Goal: Check status

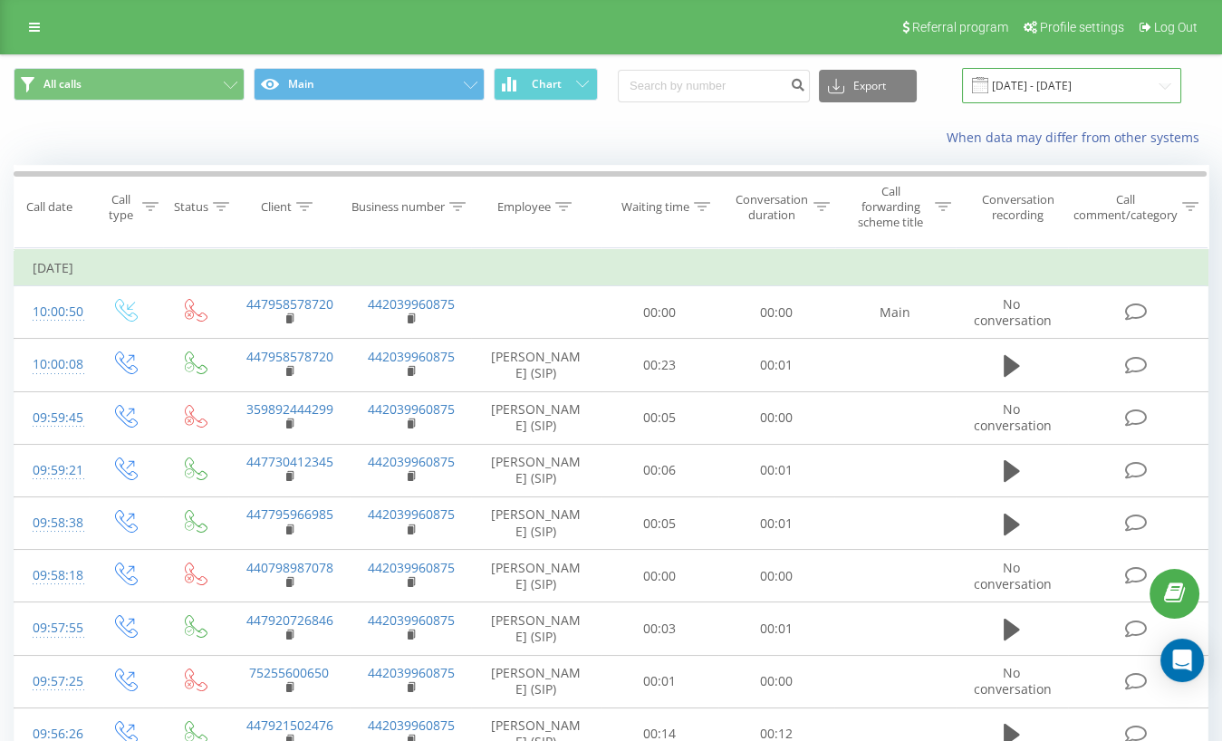
click at [1095, 84] on input "[DATE] - [DATE]" at bounding box center [1071, 85] width 219 height 35
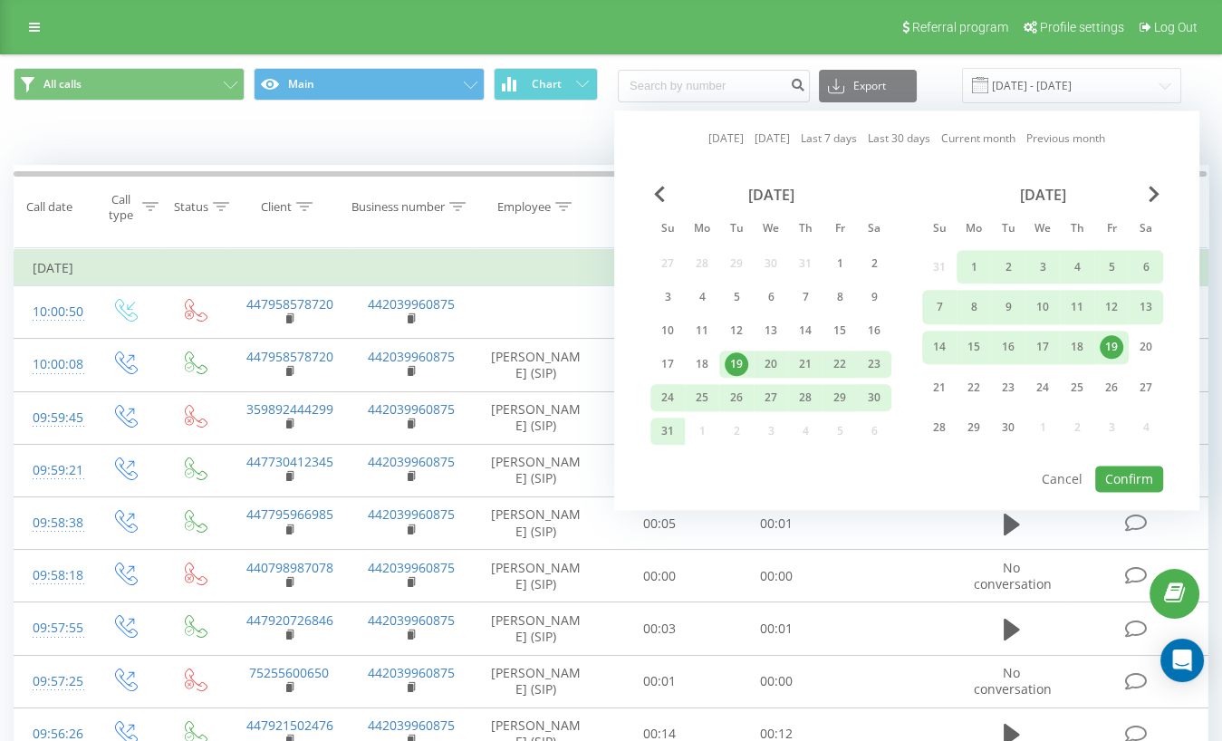
click at [1110, 340] on div "19" at bounding box center [1112, 348] width 24 height 24
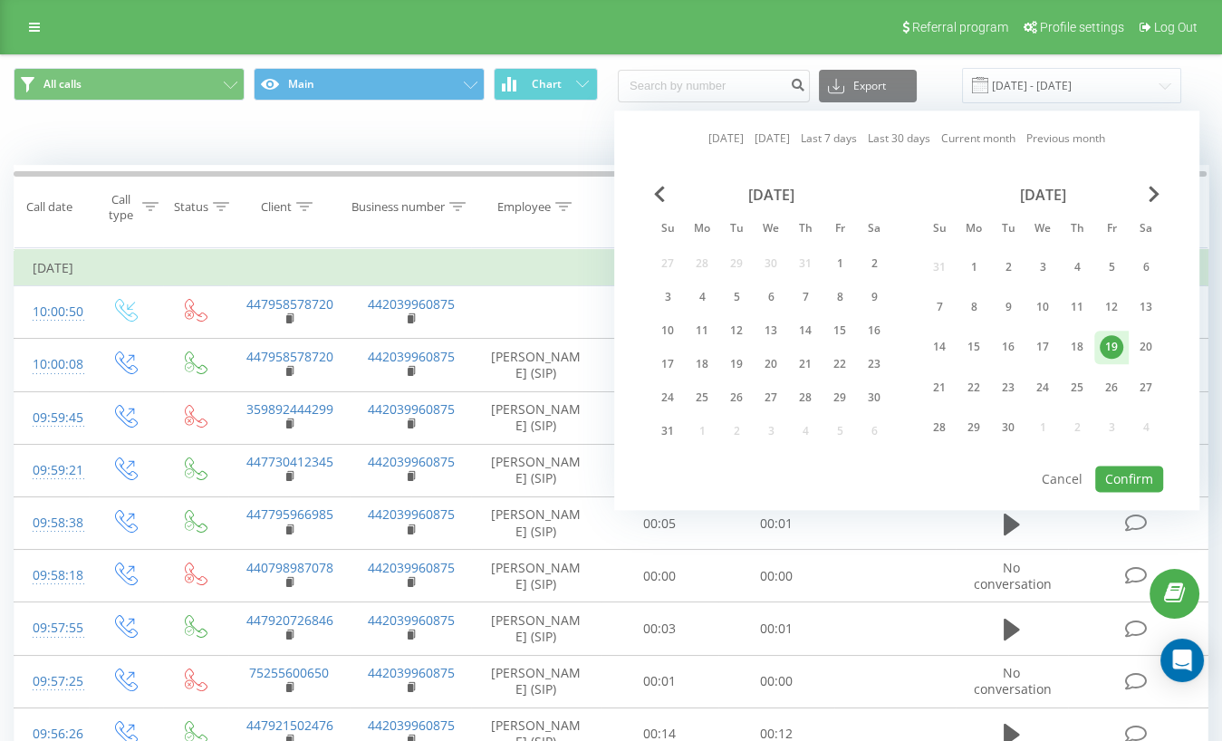
click at [1110, 340] on div "19" at bounding box center [1112, 348] width 24 height 24
click at [1120, 478] on button "Confirm" at bounding box center [1129, 479] width 68 height 26
type input "[DATE] - [DATE]"
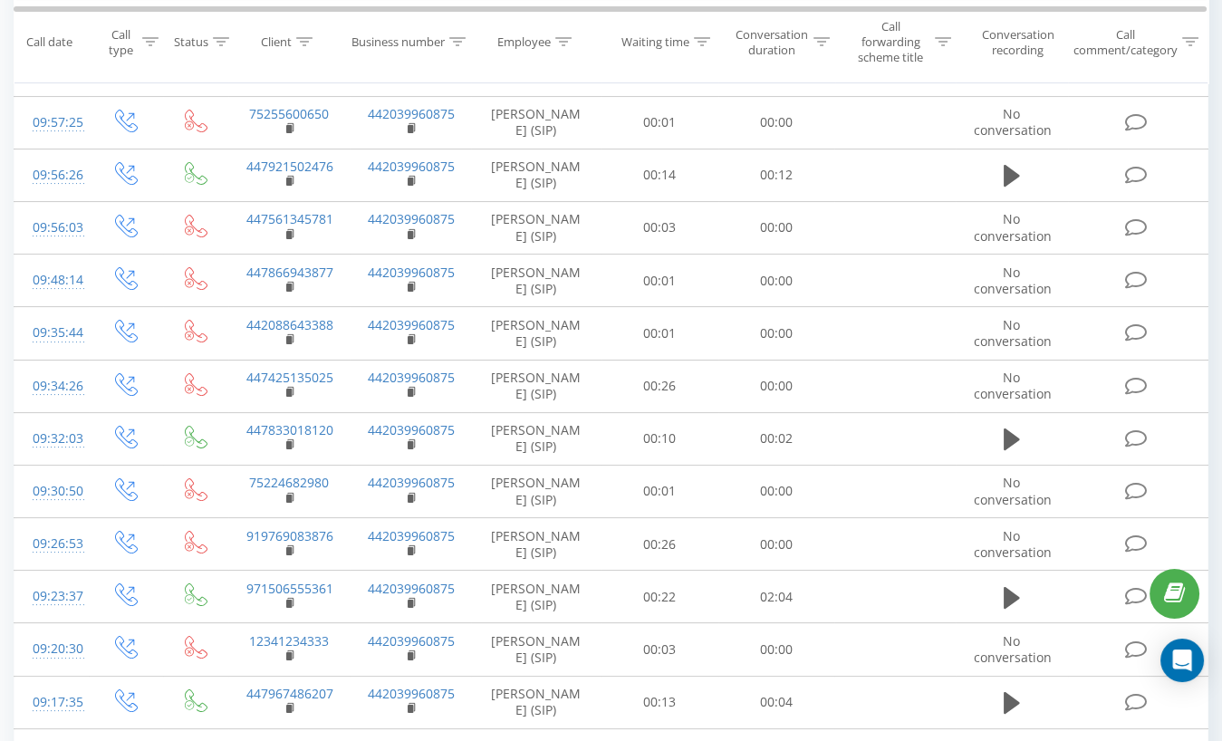
scroll to position [709, 0]
